Goal: Information Seeking & Learning: Find specific fact

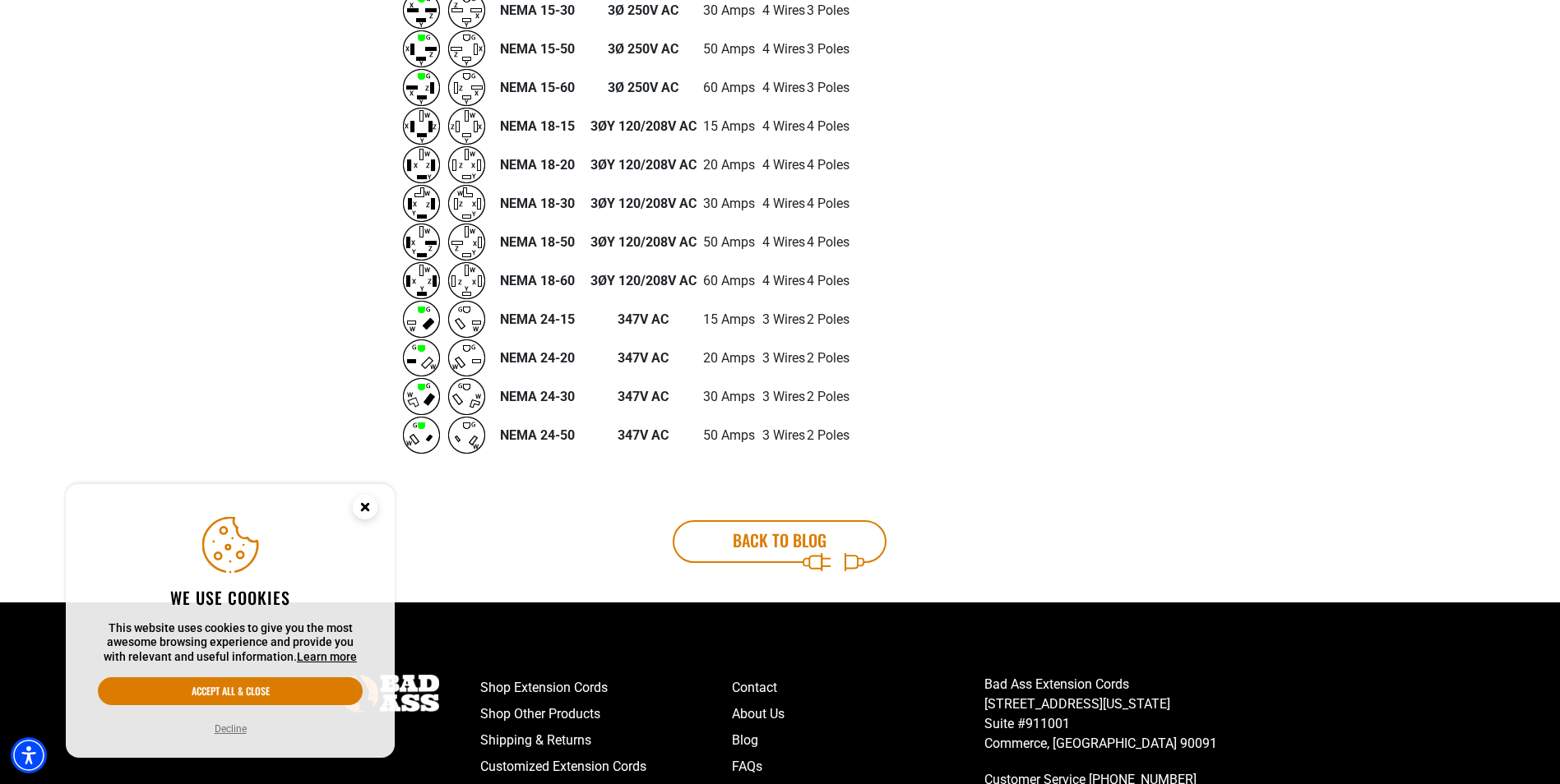
scroll to position [1808, 0]
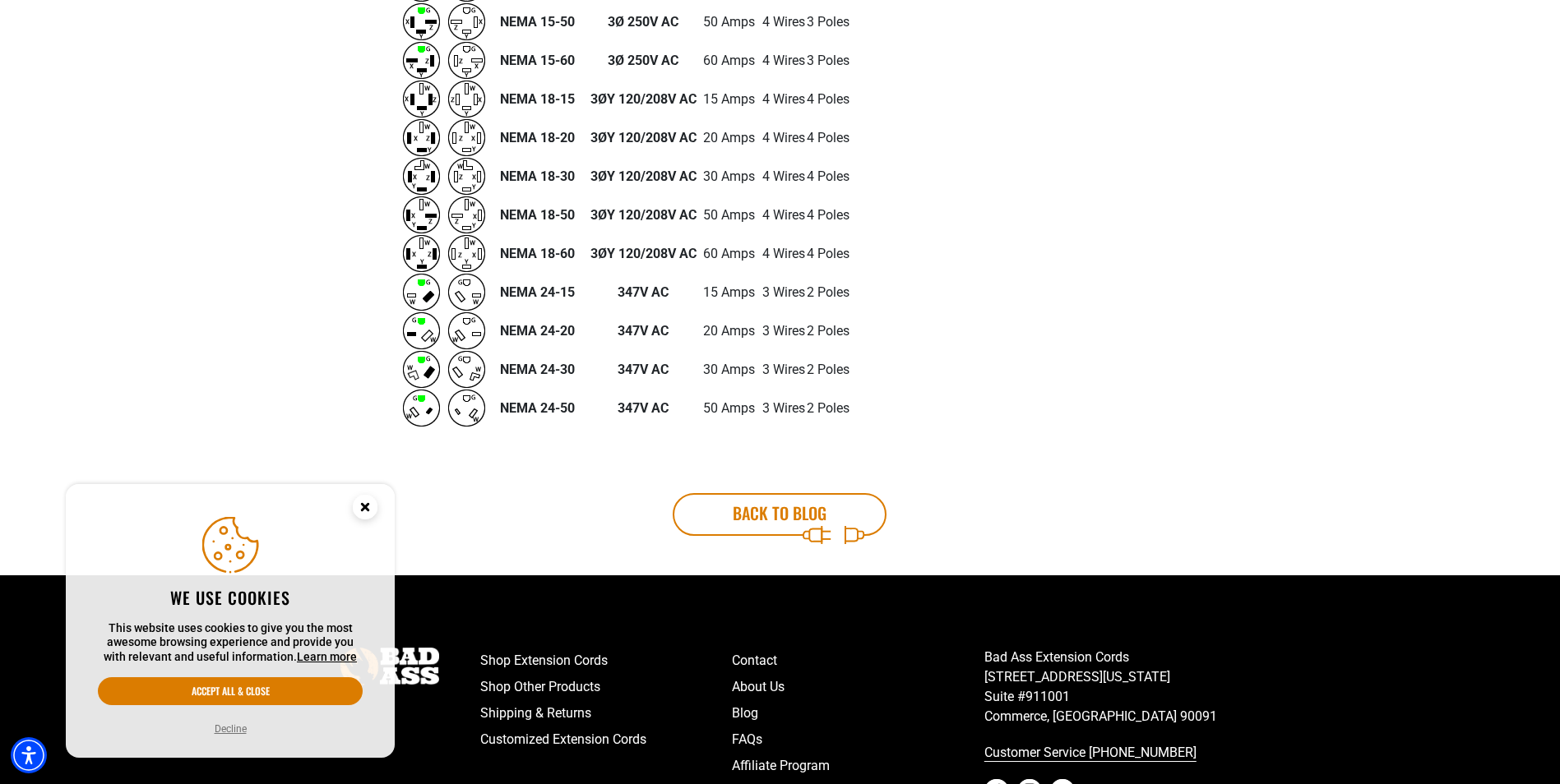
click at [717, 289] on td "15 Amps" at bounding box center [729, 292] width 64 height 39
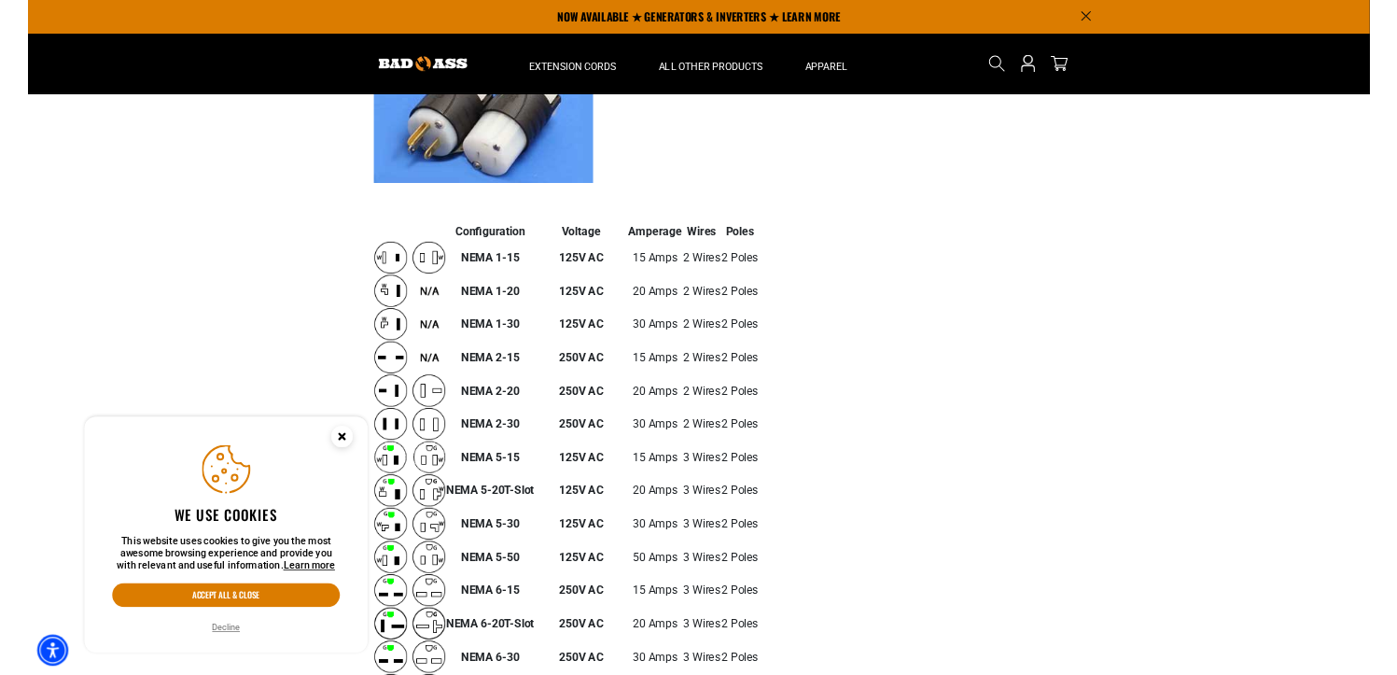
scroll to position [280, 0]
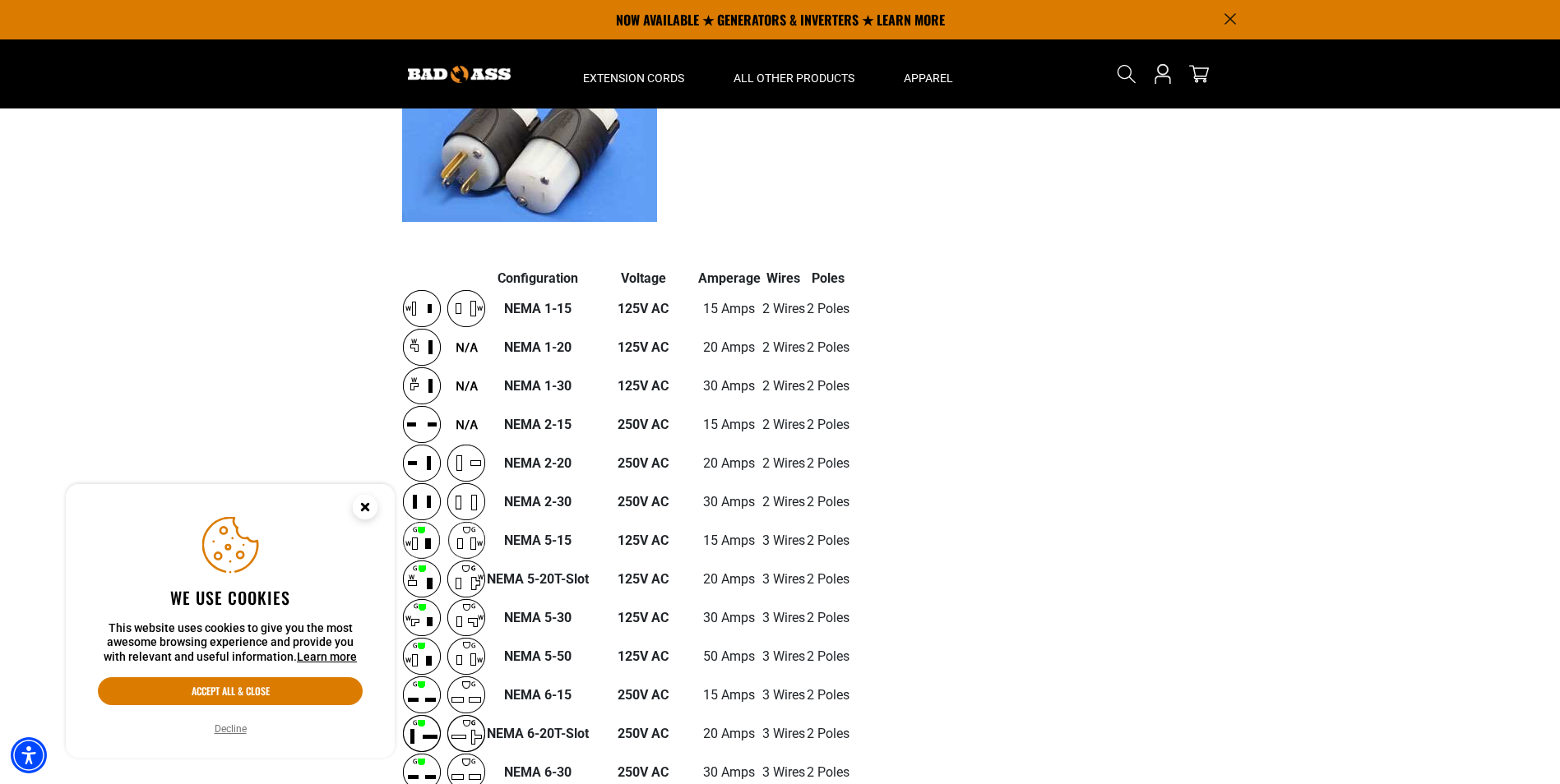
click at [365, 502] on circle "Close this option" at bounding box center [365, 507] width 25 height 25
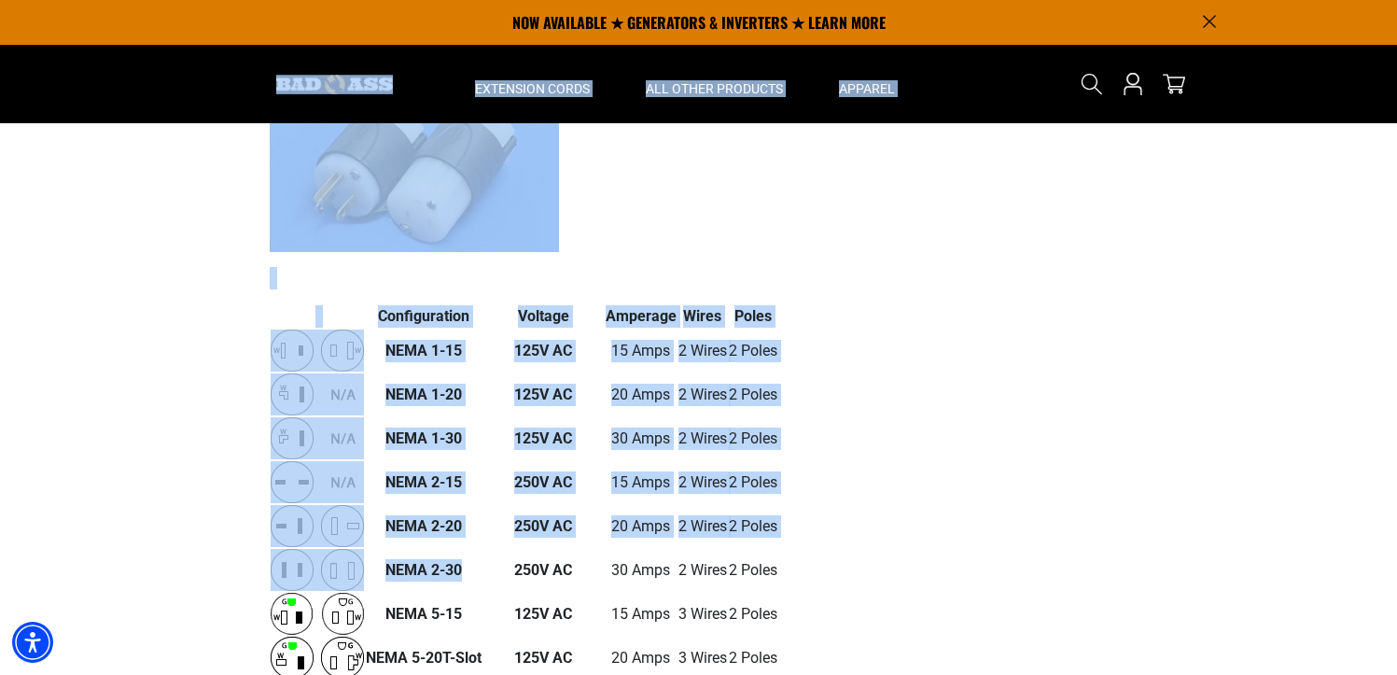
drag, startPoint x: 494, startPoint y: 550, endPoint x: 191, endPoint y: 94, distance: 546.7
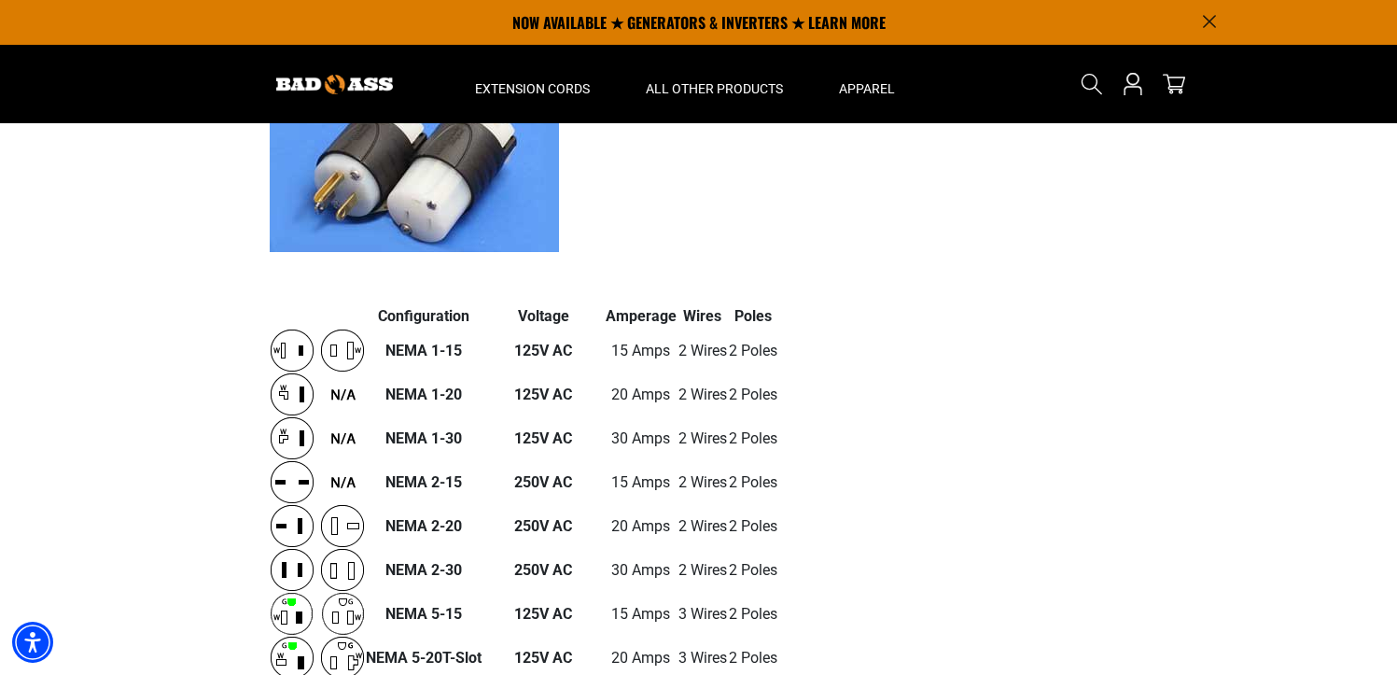
drag, startPoint x: 191, startPoint y: 94, endPoint x: 1092, endPoint y: 548, distance: 1008.3
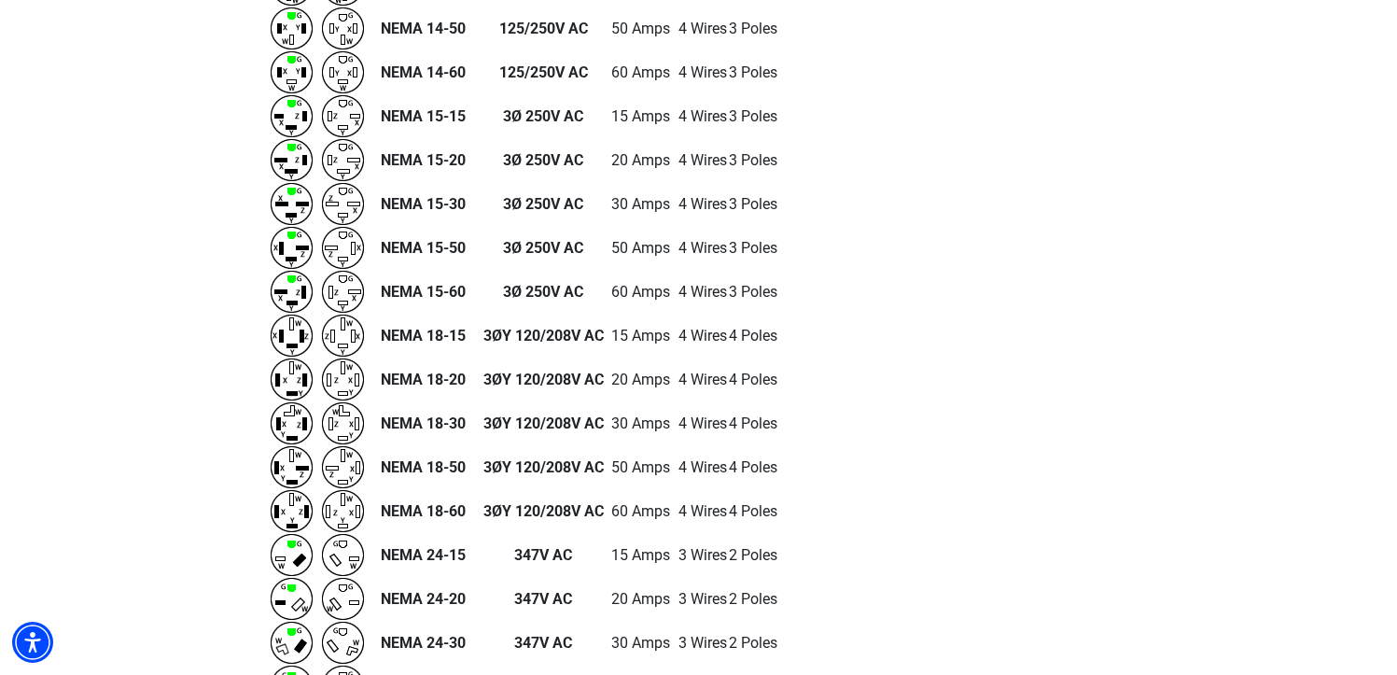
scroll to position [2479, 0]
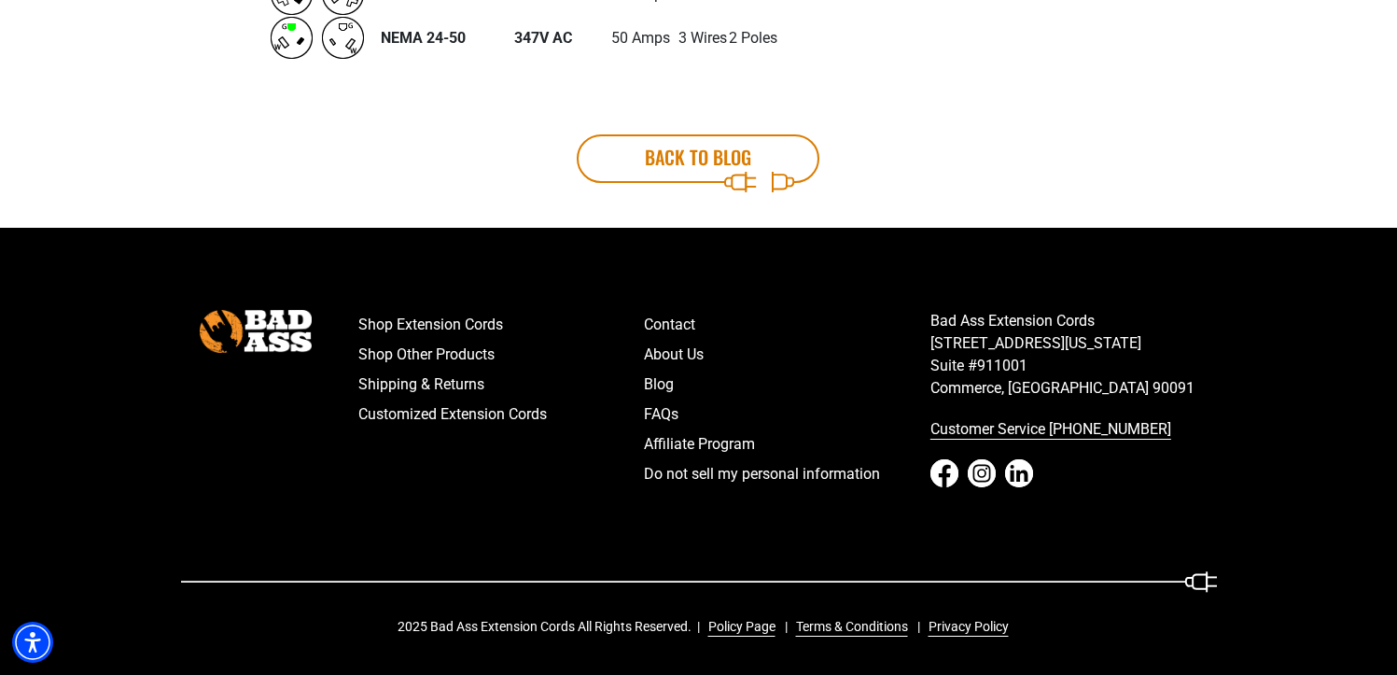
drag, startPoint x: 265, startPoint y: 314, endPoint x: 824, endPoint y: 54, distance: 616.3
copy div
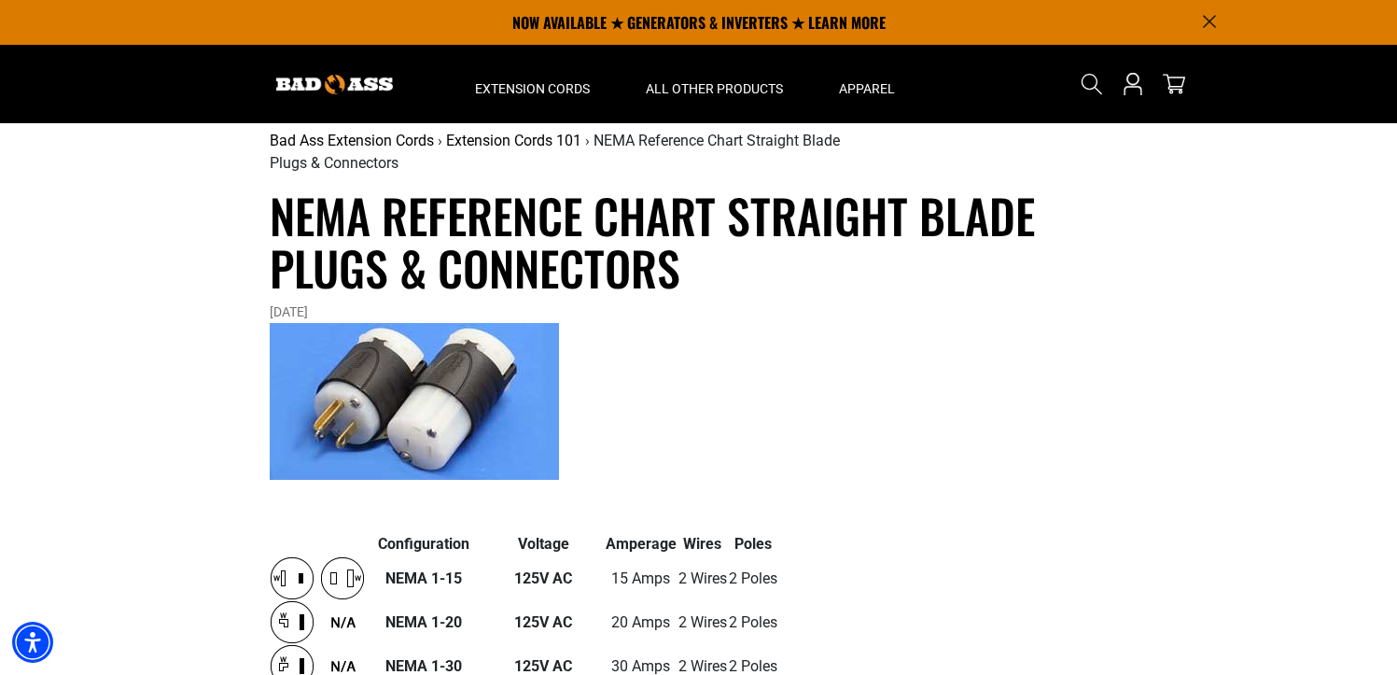
scroll to position [0, 0]
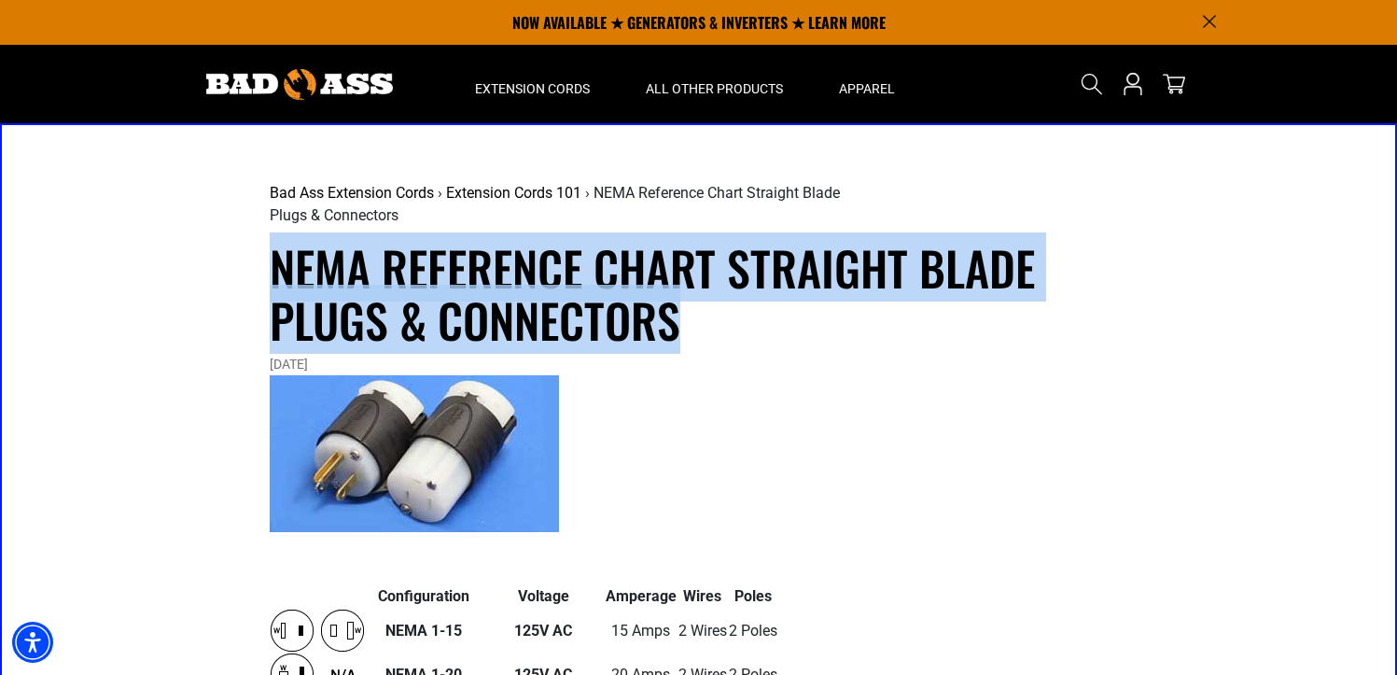
drag, startPoint x: 658, startPoint y: 321, endPoint x: 269, endPoint y: 283, distance: 391.0
click at [270, 283] on h1 "NEMA Reference Chart Straight Blade Plugs & Connectors" at bounding box center [699, 293] width 859 height 105
copy h1 "NEMA Reference Chart Straight Blade Plugs & Connectors"
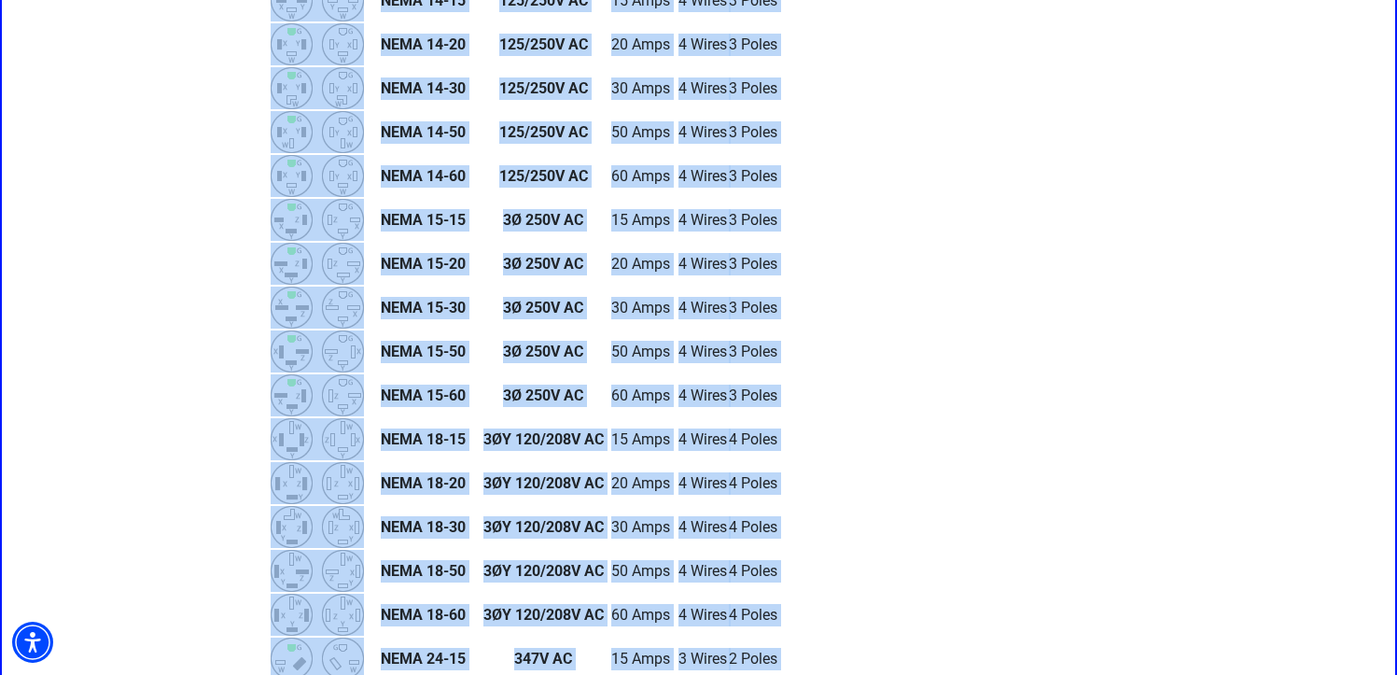
scroll to position [2479, 0]
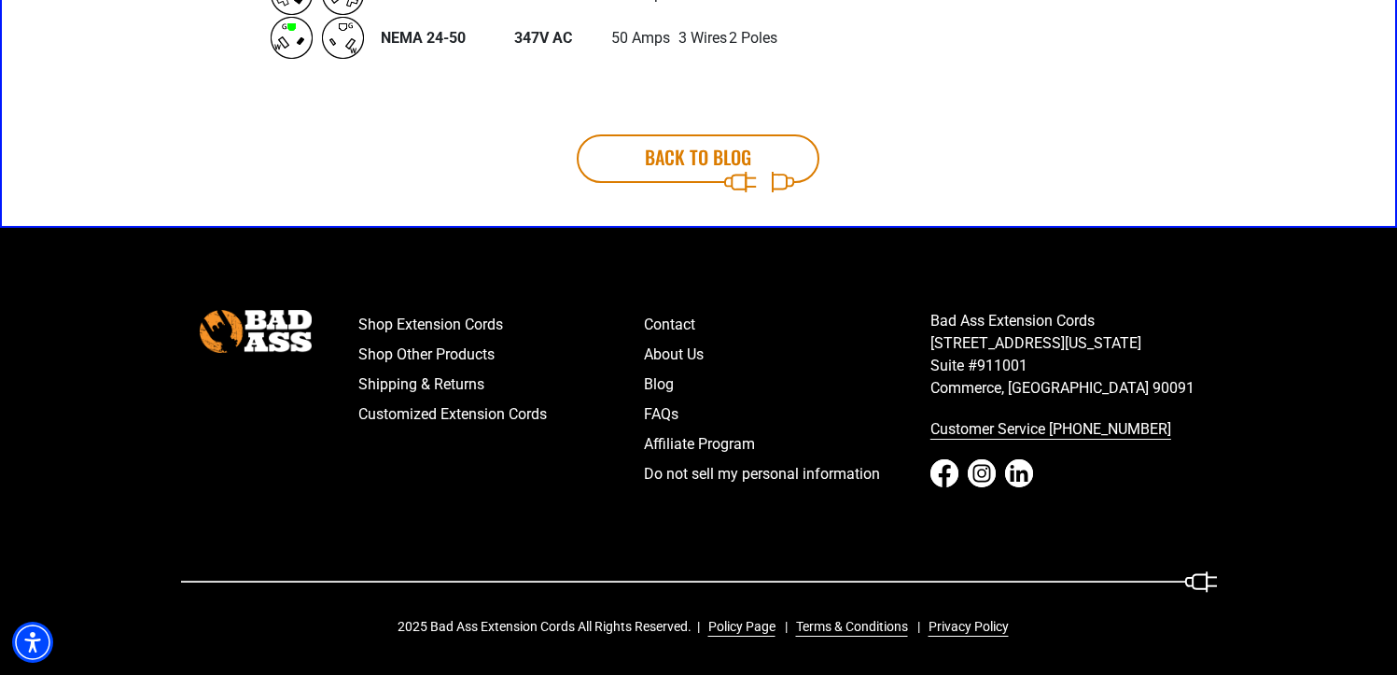
drag, startPoint x: 356, startPoint y: 584, endPoint x: 797, endPoint y: 42, distance: 699.2
copy table
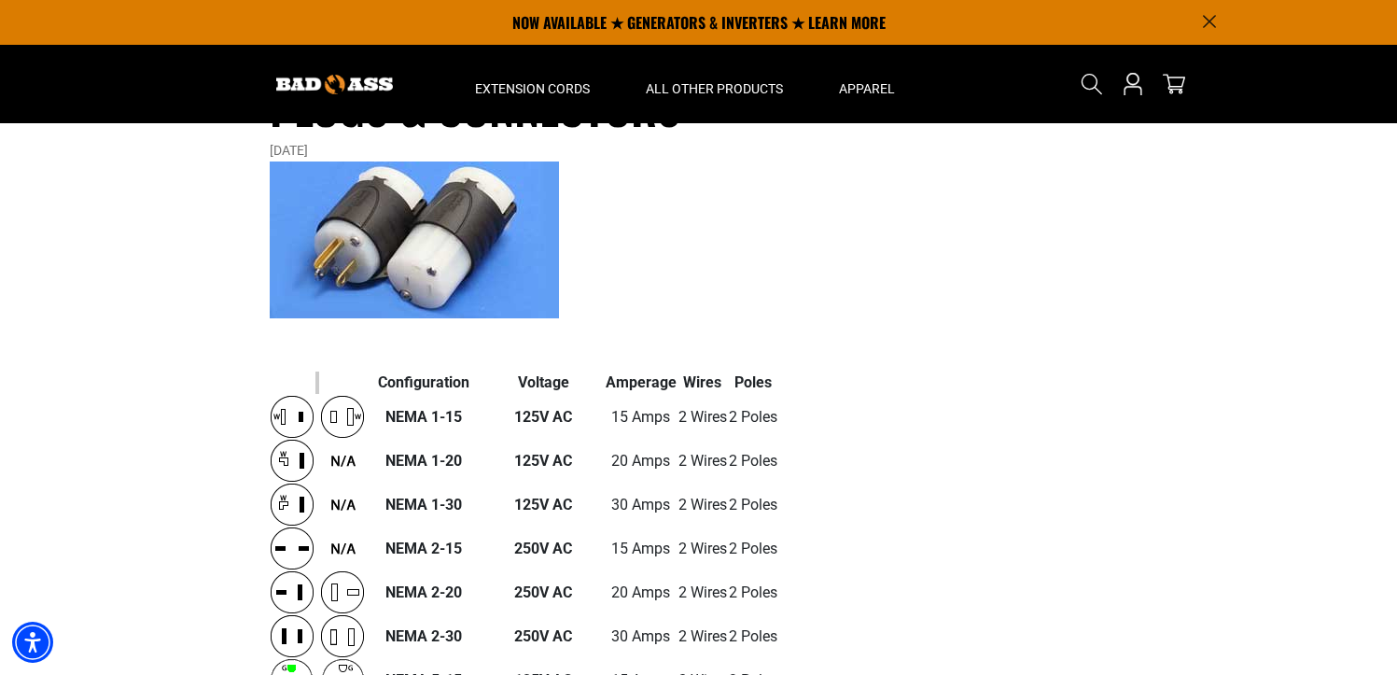
scroll to position [0, 0]
